Goal: Transaction & Acquisition: Obtain resource

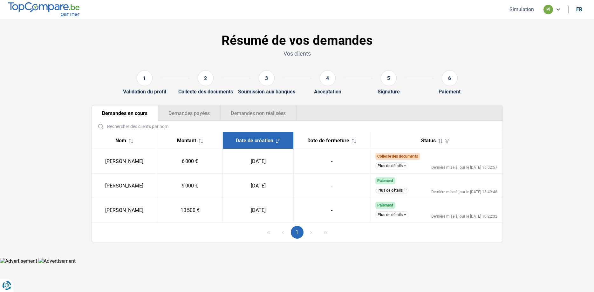
click at [393, 168] on button "Plus de détails" at bounding box center [392, 166] width 33 height 7
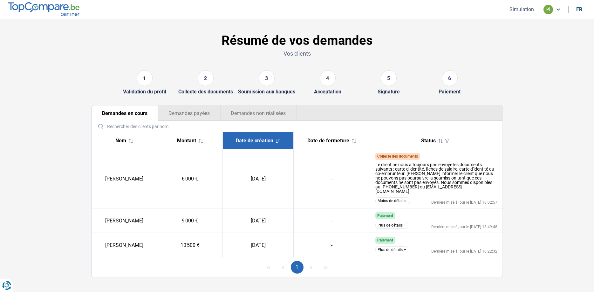
click at [272, 65] on div "Résumé de vos demandes Vos clients" at bounding box center [297, 46] width 420 height 37
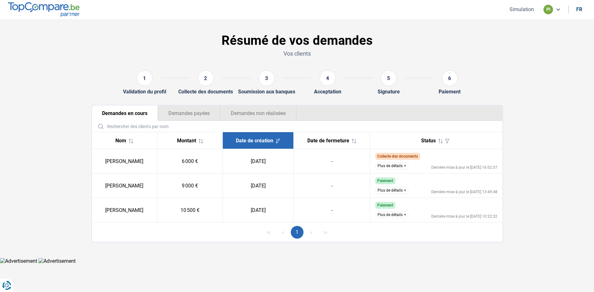
click at [383, 166] on button "Plus de détails" at bounding box center [392, 166] width 33 height 7
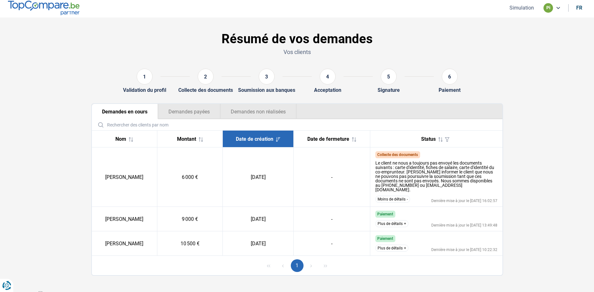
scroll to position [2, 0]
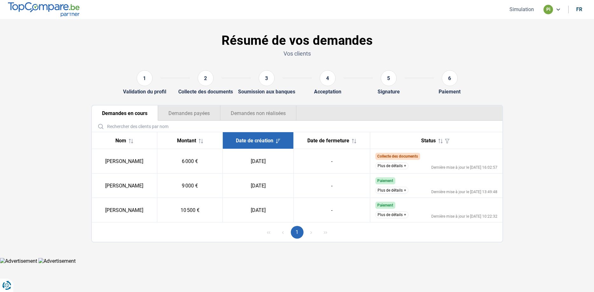
click at [390, 167] on button "Plus de détails" at bounding box center [392, 166] width 33 height 7
click at [379, 166] on button "Plus de détails" at bounding box center [392, 166] width 33 height 7
